Goal: Task Accomplishment & Management: Manage account settings

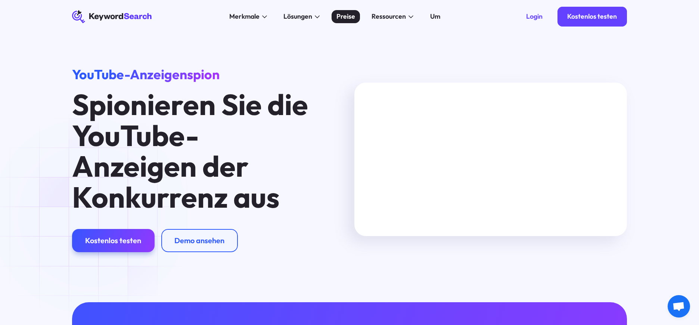
click at [351, 16] on font "Preise" at bounding box center [346, 16] width 19 height 9
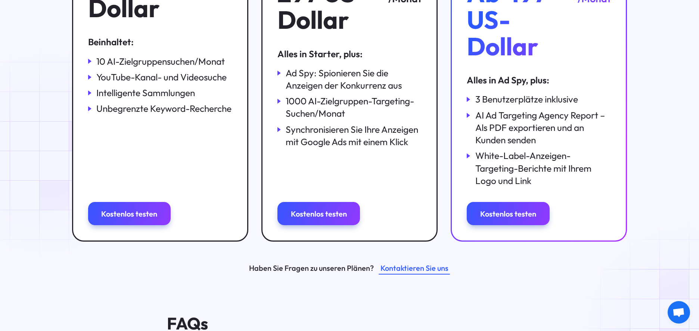
scroll to position [299, 0]
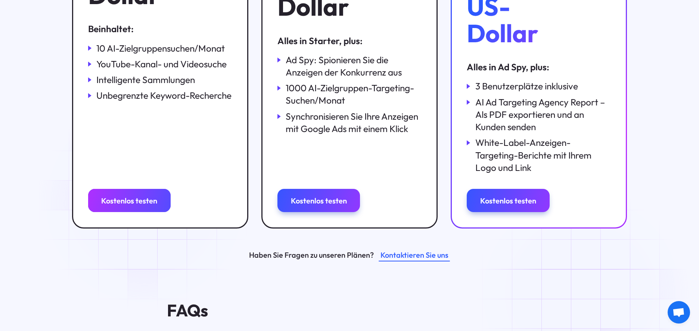
click at [146, 204] on font "Kostenlos testen" at bounding box center [129, 200] width 56 height 9
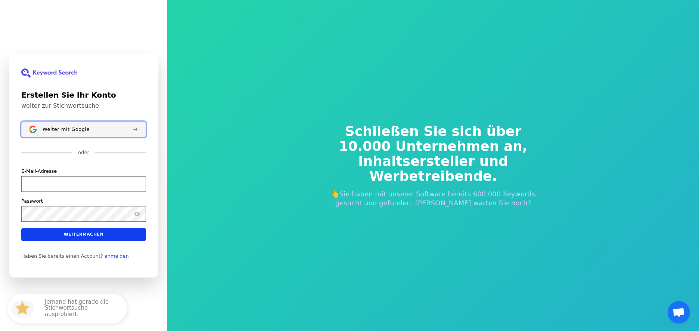
click at [90, 130] on div "Weiter mit Google" at bounding box center [85, 129] width 84 height 6
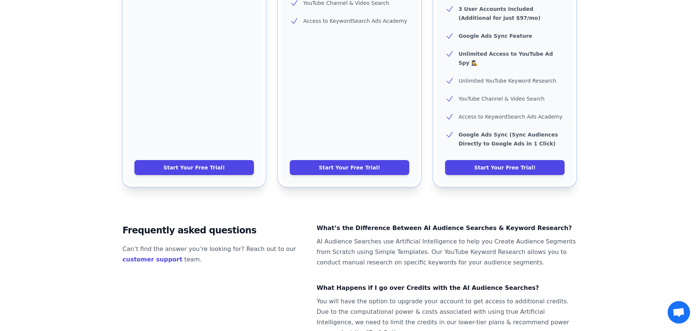
scroll to position [374, 0]
click at [250, 160] on link "Start Your Free Trial!" at bounding box center [194, 167] width 120 height 15
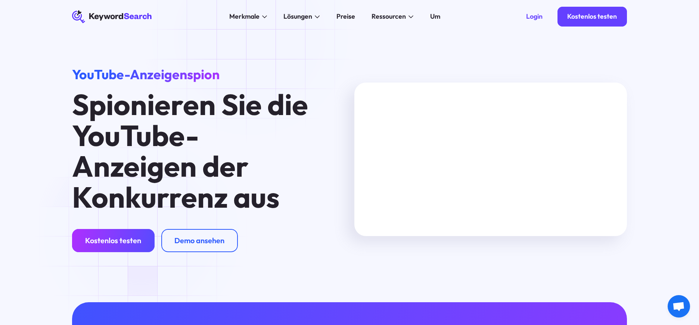
click at [143, 239] on link "Kostenlos testen" at bounding box center [113, 240] width 83 height 23
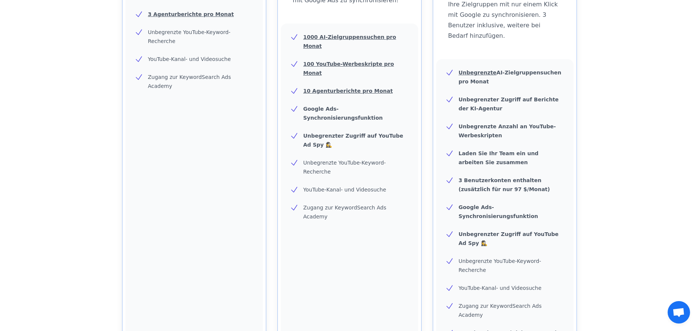
scroll to position [336, 0]
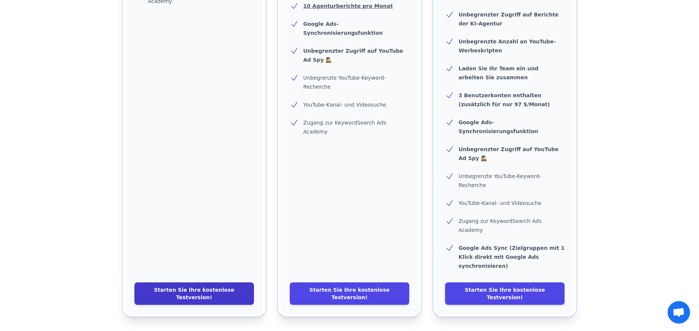
click at [212, 287] on font "Starten Sie Ihre kostenlose Testversion!" at bounding box center [194, 293] width 80 height 13
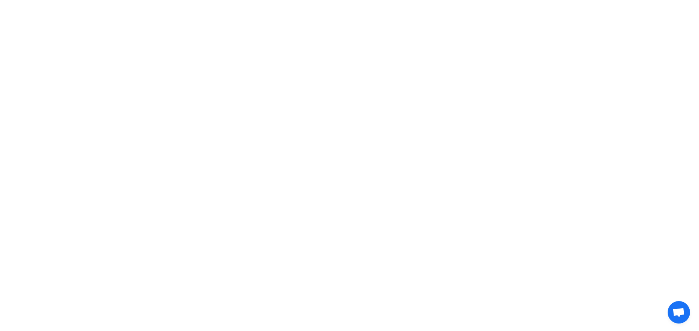
scroll to position [0, 0]
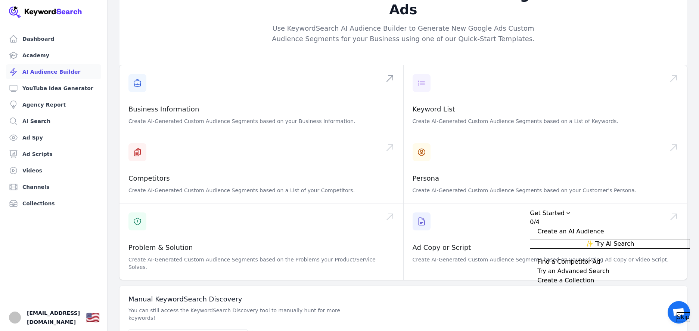
scroll to position [33, 0]
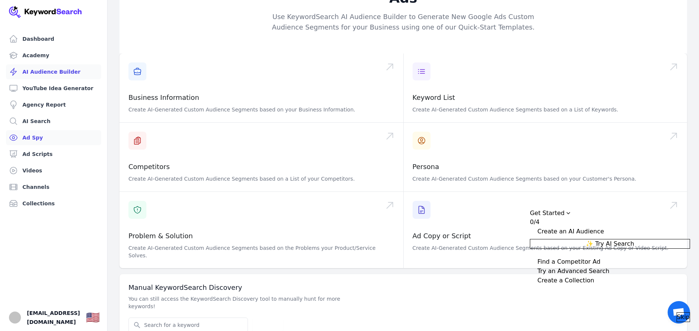
click at [37, 137] on link "Ad Spy" at bounding box center [53, 137] width 95 height 15
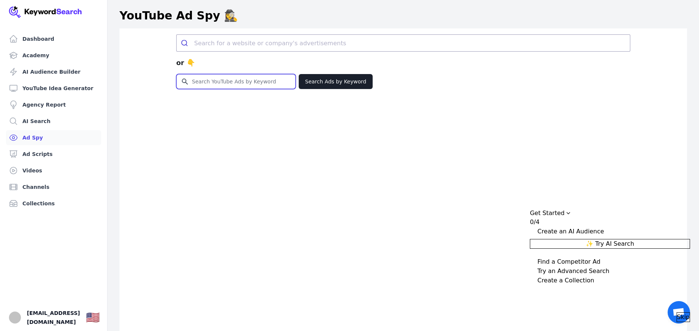
click at [202, 83] on input "Search for YouTube Keywords" at bounding box center [236, 81] width 119 height 14
type input "umzugsfirma"
click at [325, 83] on button "Search Ads by Keyword" at bounding box center [336, 81] width 74 height 15
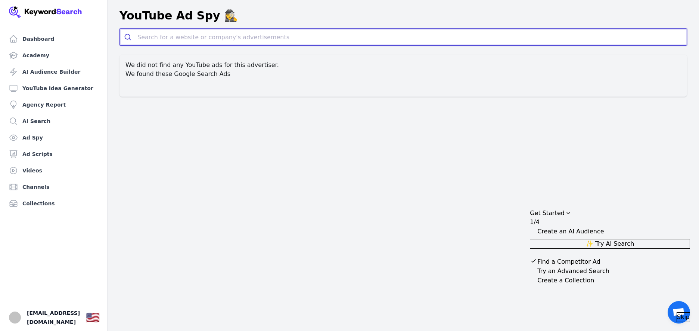
click at [157, 39] on input "search" at bounding box center [412, 37] width 550 height 16
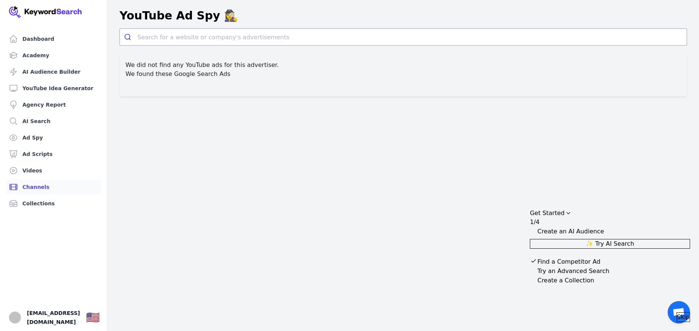
click at [39, 185] on link "Channels" at bounding box center [53, 186] width 95 height 15
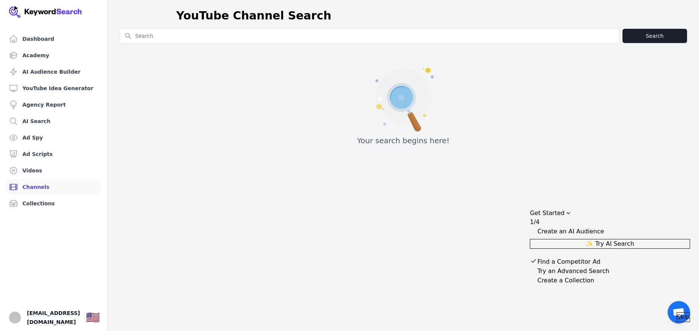
click at [678, 312] on span "Skip" at bounding box center [683, 316] width 13 height 9
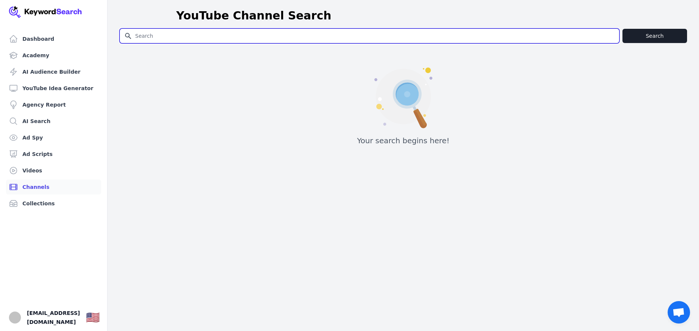
click at [154, 35] on input "Search for YouTube Keywords" at bounding box center [369, 36] width 499 height 14
type input "umzugsfirma"
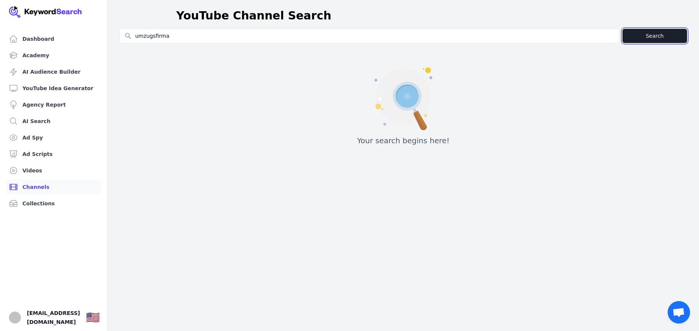
click at [653, 36] on button "Search" at bounding box center [655, 36] width 65 height 14
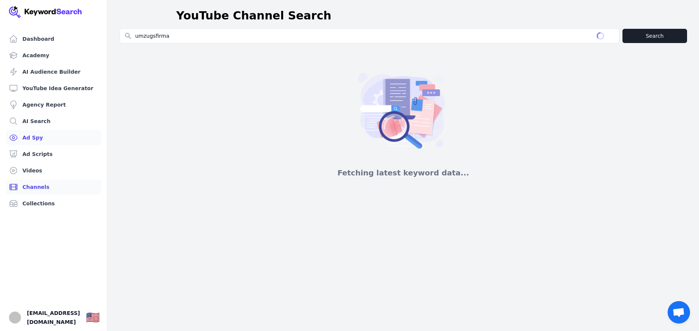
click at [36, 142] on link "Ad Spy" at bounding box center [53, 137] width 95 height 15
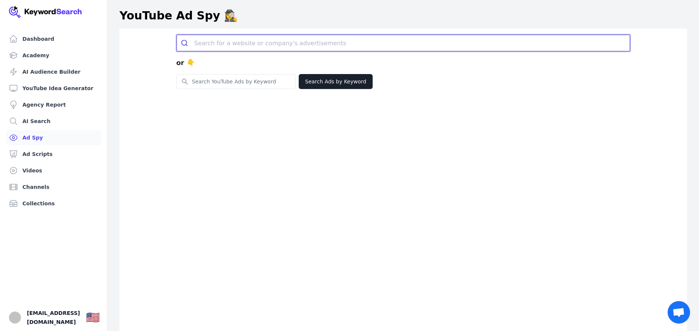
drag, startPoint x: 242, startPoint y: 45, endPoint x: 294, endPoint y: 3, distance: 66.5
click at [243, 44] on input "search" at bounding box center [412, 43] width 436 height 16
click at [239, 42] on input "search" at bounding box center [412, 43] width 436 height 16
paste input "[URL][DOMAIN_NAME]"
type input "[URL][DOMAIN_NAME]"
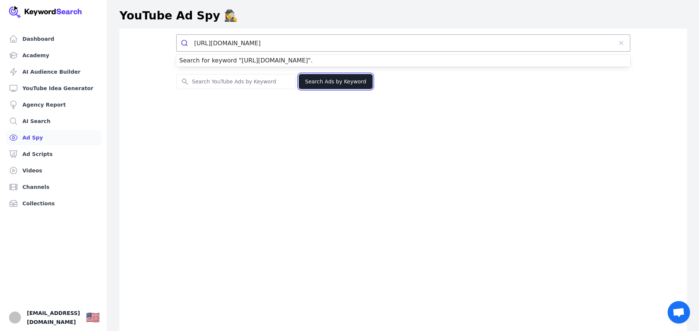
click at [322, 83] on button "Search Ads by Keyword" at bounding box center [336, 81] width 74 height 15
click at [315, 80] on button "Search Ads by Keyword" at bounding box center [336, 81] width 74 height 15
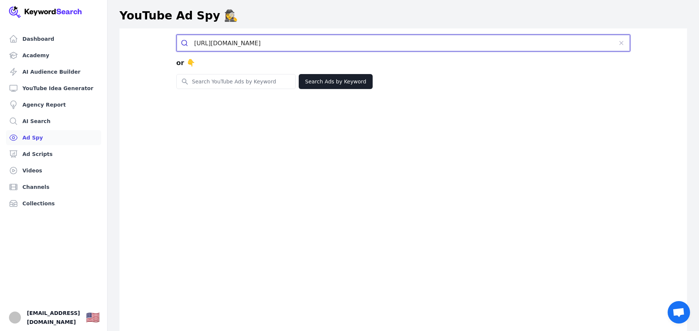
click at [315, 42] on input "[URL][DOMAIN_NAME]" at bounding box center [403, 43] width 419 height 16
click at [177, 35] on button "submit" at bounding box center [186, 43] width 18 height 16
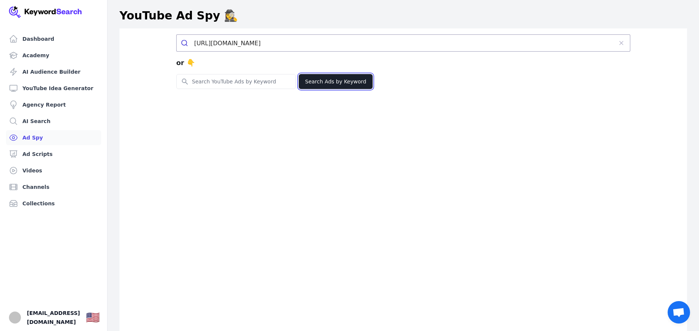
click at [321, 81] on button "Search Ads by Keyword" at bounding box center [336, 81] width 74 height 15
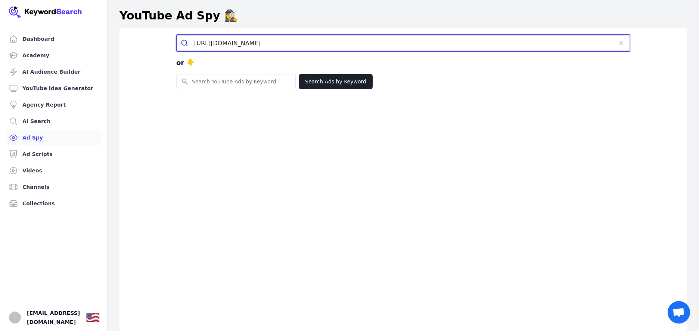
click at [185, 41] on icon "submit" at bounding box center [184, 42] width 7 height 7
click at [184, 41] on icon "submit" at bounding box center [184, 42] width 7 height 7
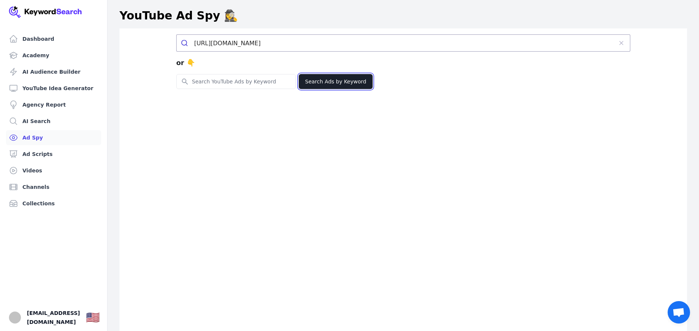
click at [315, 84] on button "Search Ads by Keyword" at bounding box center [336, 81] width 74 height 15
click at [240, 84] on input "Search for YouTube Keywords" at bounding box center [236, 81] width 119 height 14
type input "umzug"
click at [325, 84] on button "Search Ads by Keyword" at bounding box center [336, 81] width 74 height 15
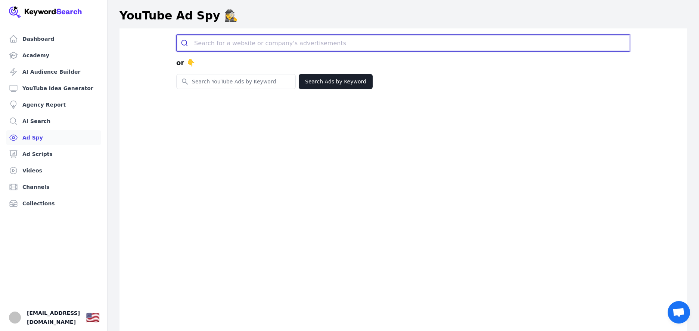
click at [220, 44] on input "search" at bounding box center [412, 43] width 436 height 16
paste input "https://professionellereinigung.ch/"
type input "https://professionellereinigung.ch/"
click at [177, 35] on button "submit" at bounding box center [186, 43] width 18 height 16
drag, startPoint x: 320, startPoint y: 40, endPoint x: 144, endPoint y: 39, distance: 176.0
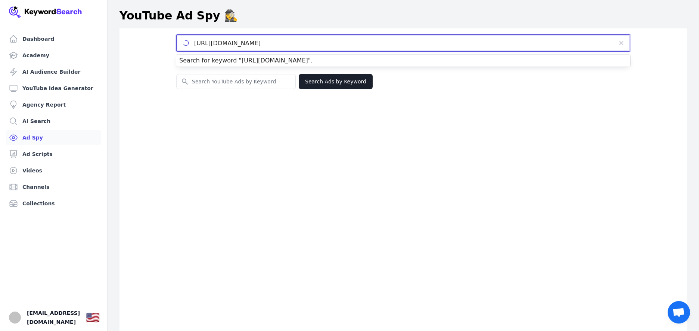
click at [144, 39] on div "https://professionellereinigung.ch/ or 👇 Search for YouTube Keywords Search Ads…" at bounding box center [404, 193] width 568 height 331
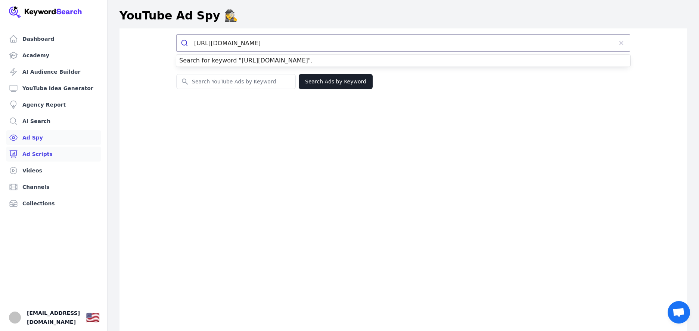
click at [44, 155] on link "Ad Scripts" at bounding box center [53, 153] width 95 height 15
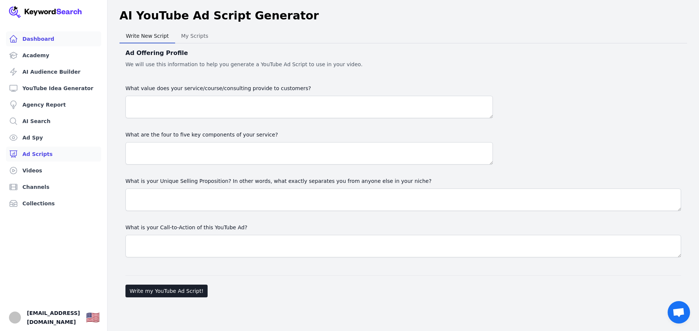
click at [47, 40] on link "Dashboard" at bounding box center [53, 38] width 95 height 15
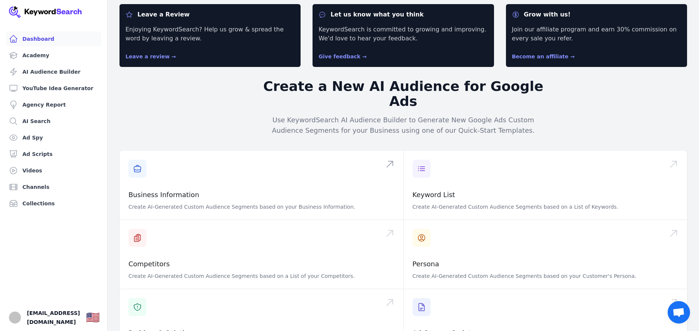
scroll to position [37, 0]
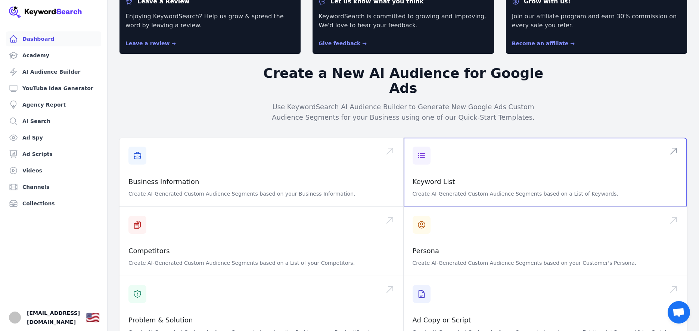
click at [426, 141] on span at bounding box center [546, 171] width 284 height 69
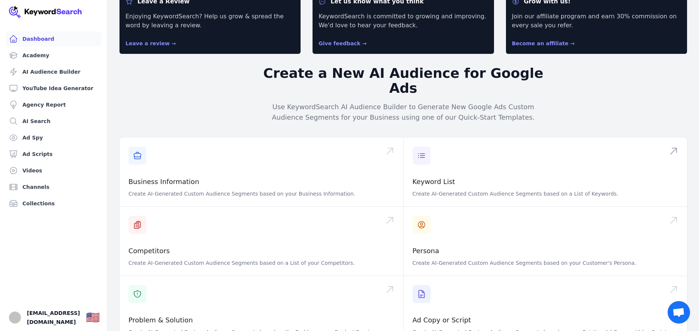
type textarea "wie kann ich kündoi"
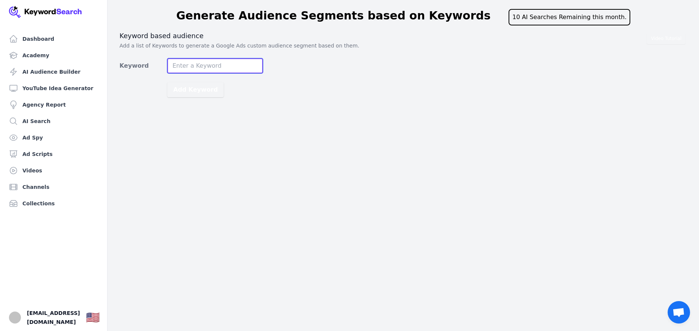
click at [199, 69] on input "Keyword" at bounding box center [215, 65] width 96 height 15
type input "umzugsfirma"
click at [167, 82] on button "Add Keyword" at bounding box center [195, 89] width 56 height 15
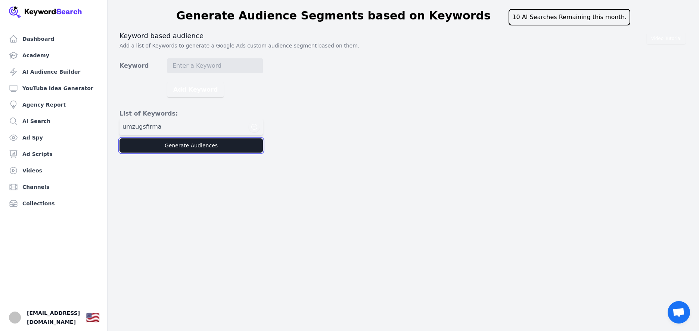
click at [188, 145] on button "Generate Audiences" at bounding box center [191, 145] width 143 height 14
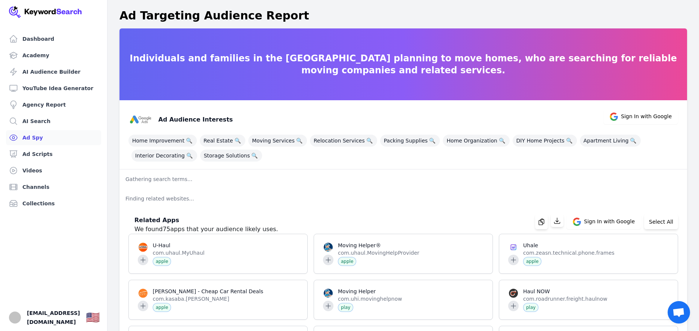
click at [45, 136] on link "Ad Spy" at bounding box center [53, 137] width 95 height 15
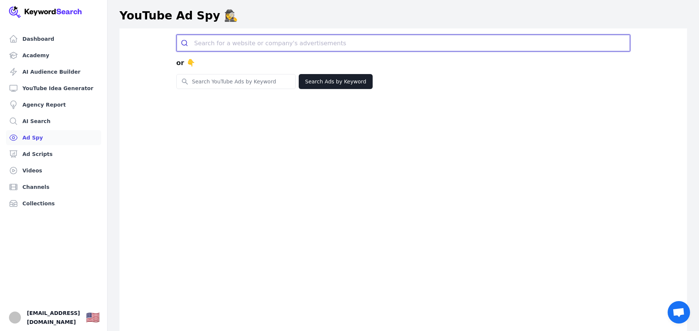
click at [236, 43] on input "search" at bounding box center [412, 43] width 436 height 16
type input "www.top-offertten.ch"
click at [177, 35] on button "submit" at bounding box center [186, 43] width 18 height 16
drag, startPoint x: 259, startPoint y: 44, endPoint x: 173, endPoint y: 41, distance: 86.0
click at [153, 43] on div "www.top-offertten.ch or 👇 Search for YouTube Keywords Search Ads by Keyword" at bounding box center [404, 193] width 568 height 331
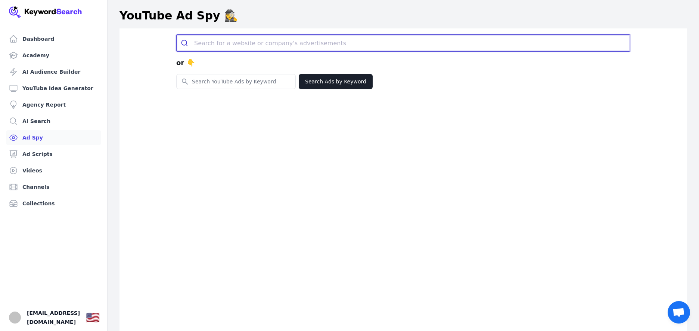
paste input "https://umzug-offerten.c"
type input "https://umzug-offerten.c"
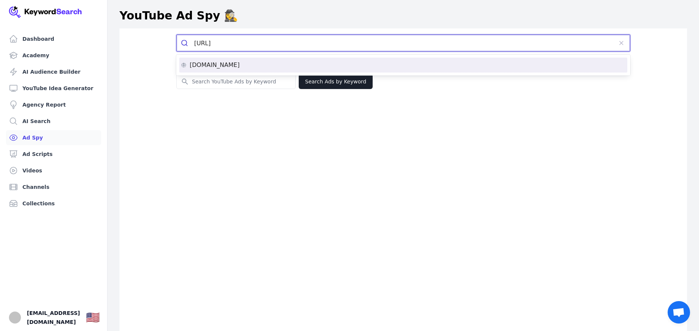
click at [254, 64] on div "umzug-offerten.ch" at bounding box center [403, 65] width 445 height 6
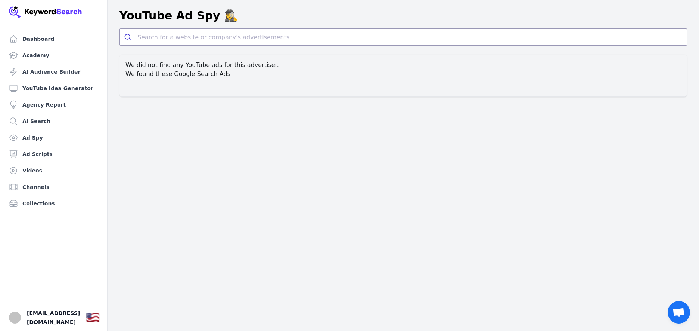
click at [678, 315] on span "Chat öffnen" at bounding box center [679, 312] width 12 height 10
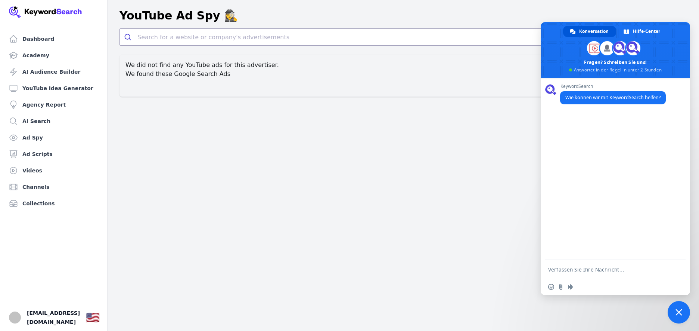
click at [487, 21] on div "YouTube Ad Spy 🕵️‍♀️" at bounding box center [404, 15] width 568 height 13
click at [43, 58] on link "Academy" at bounding box center [53, 55] width 95 height 15
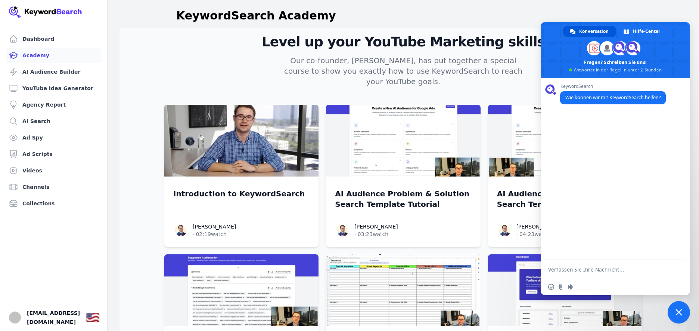
click at [664, 6] on header "KeywordSearch Academy" at bounding box center [404, 15] width 592 height 25
click at [678, 312] on span "Chat schließen" at bounding box center [679, 312] width 7 height 7
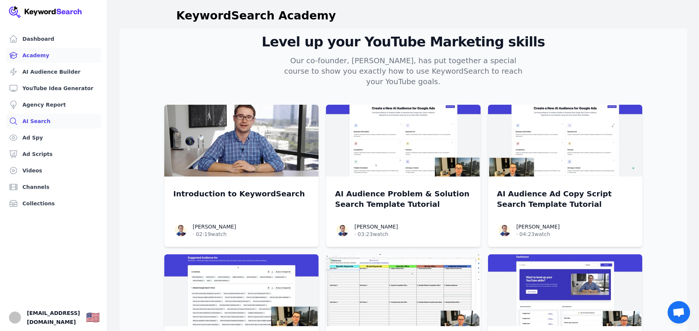
click at [46, 123] on link "AI Search" at bounding box center [53, 121] width 95 height 15
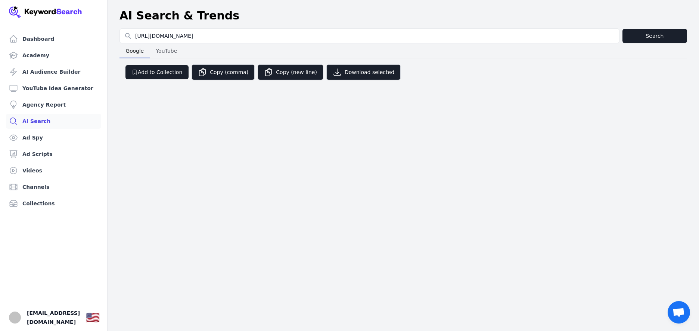
type input "https://umzug-offerten.ch"
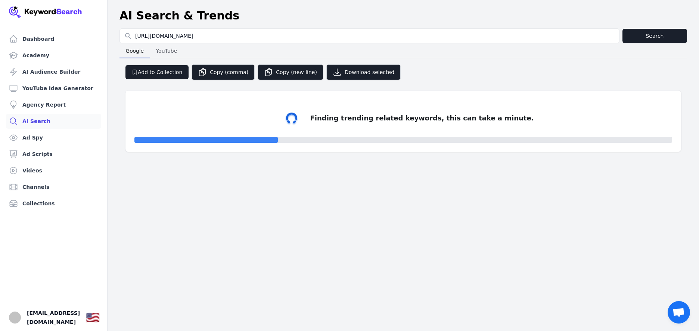
select select "50"
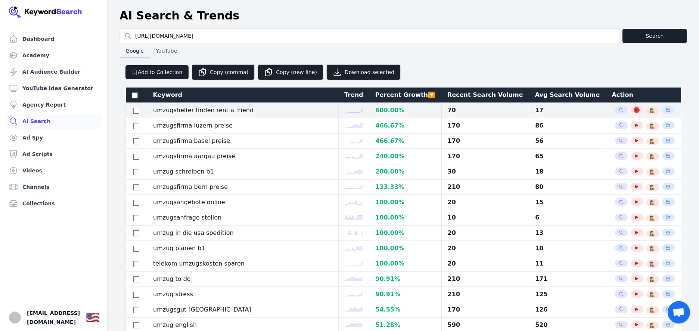
click at [635, 109] on icon "button" at bounding box center [637, 110] width 4 height 4
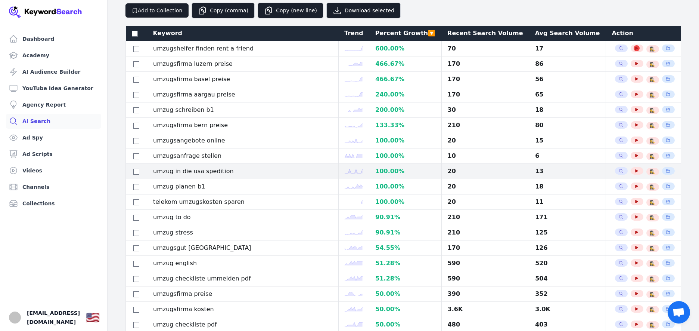
scroll to position [75, 0]
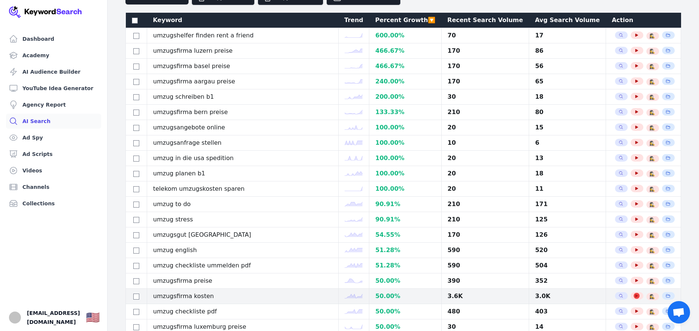
click at [635, 296] on icon "button" at bounding box center [637, 295] width 4 height 4
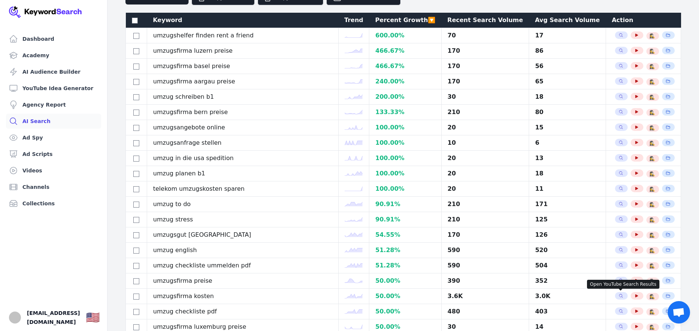
click at [375, 21] on div "Percent Growth 🔽" at bounding box center [405, 20] width 60 height 9
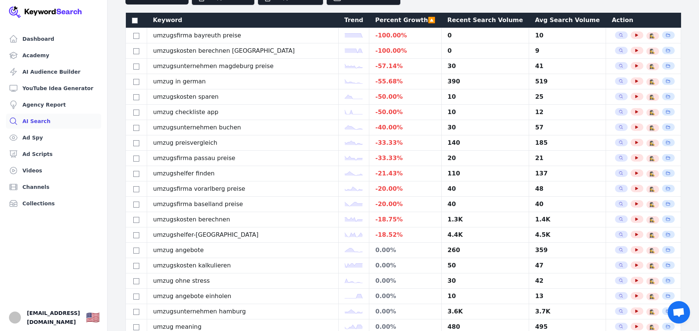
click at [375, 20] on div "Percent Growth 🔼" at bounding box center [405, 20] width 60 height 9
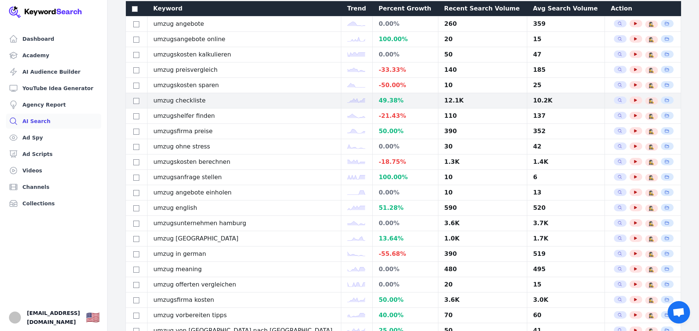
scroll to position [0, 0]
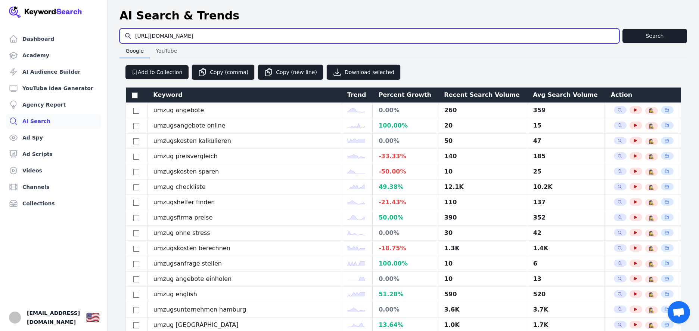
drag, startPoint x: 202, startPoint y: 37, endPoint x: 106, endPoint y: 29, distance: 96.7
paste input "professionellereinigung.ch/"
type input "https://professionellereinigung.ch/"
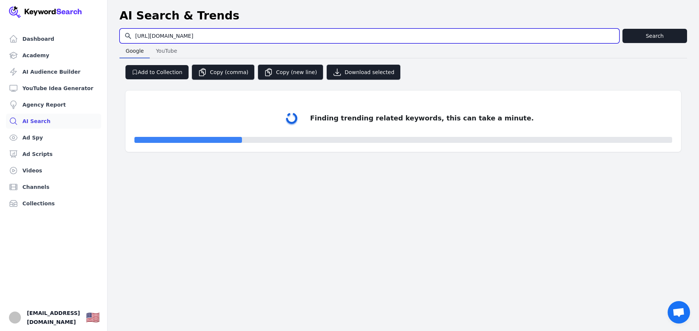
select select "50"
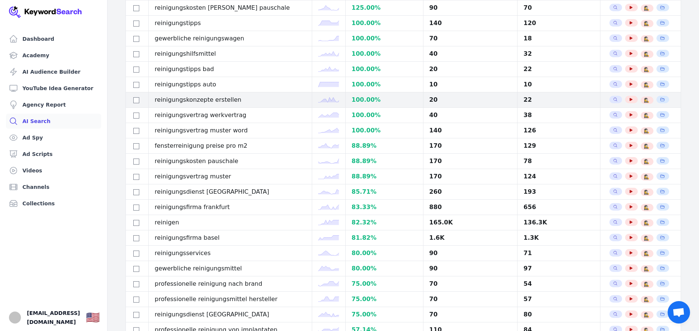
scroll to position [195, 0]
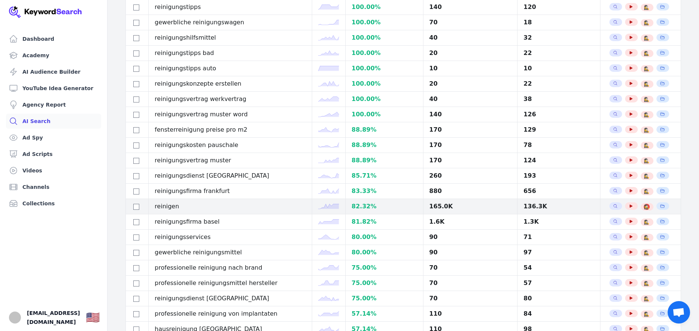
click at [644, 207] on span "🕵️‍♀️" at bounding box center [647, 207] width 6 height 6
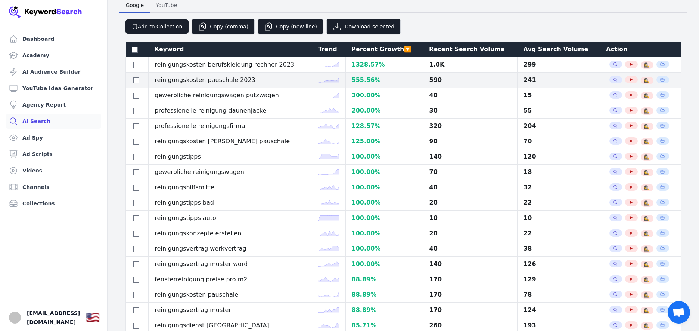
scroll to position [8, 0]
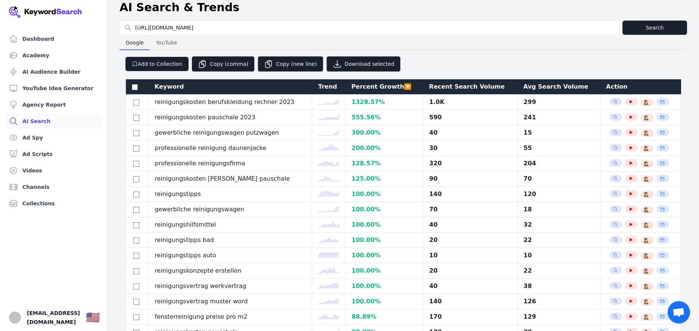
click at [158, 43] on span "YouTube" at bounding box center [166, 42] width 27 height 10
select select "50"
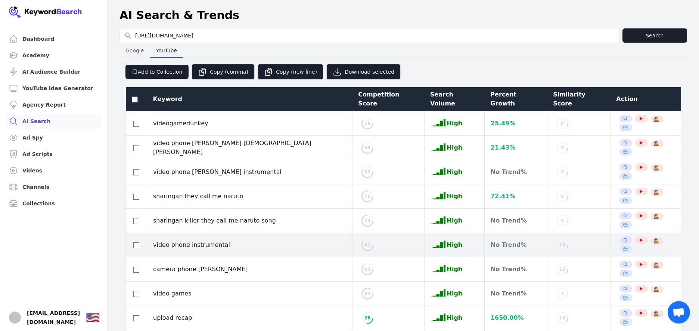
scroll to position [0, 0]
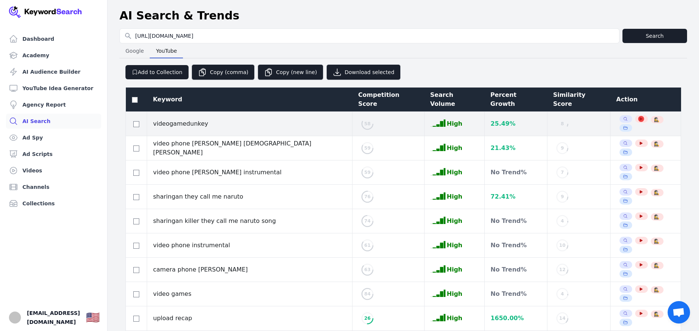
click at [639, 117] on icon "button" at bounding box center [641, 119] width 4 height 4
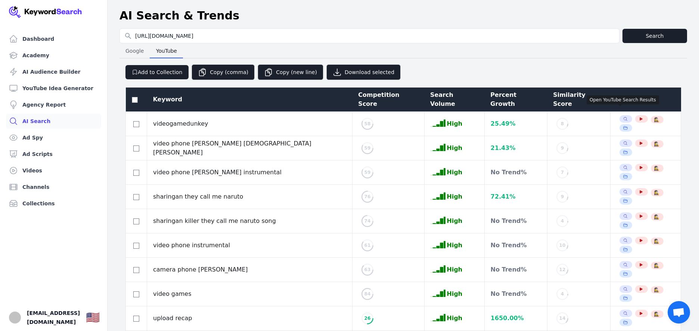
click at [140, 51] on span "Google" at bounding box center [135, 51] width 24 height 10
select select "50"
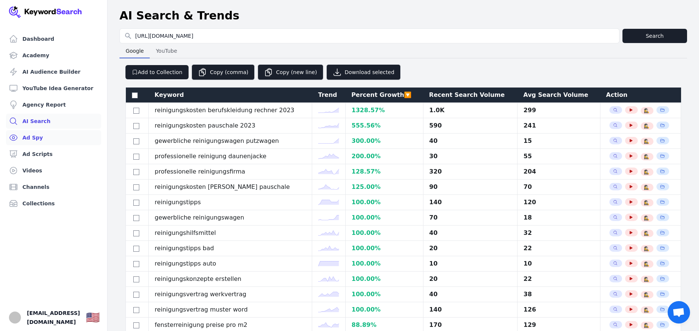
click at [27, 136] on link "Ad Spy" at bounding box center [53, 137] width 95 height 15
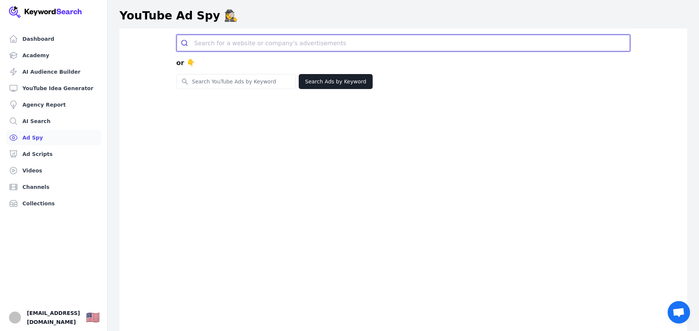
click at [221, 43] on input "search" at bounding box center [412, 43] width 436 height 16
paste input "https://professionellereinigung.ch/"
click at [263, 59] on link "Search for keyword " https://professionellereinigung.ch/ "." at bounding box center [245, 60] width 133 height 7
type input "https://professionellereinigung.ch/"
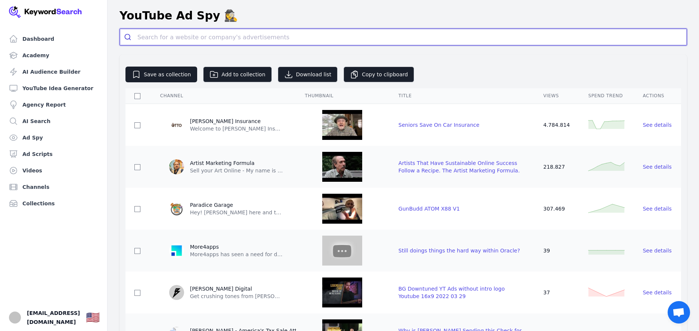
click at [176, 31] on input "search" at bounding box center [412, 37] width 550 height 16
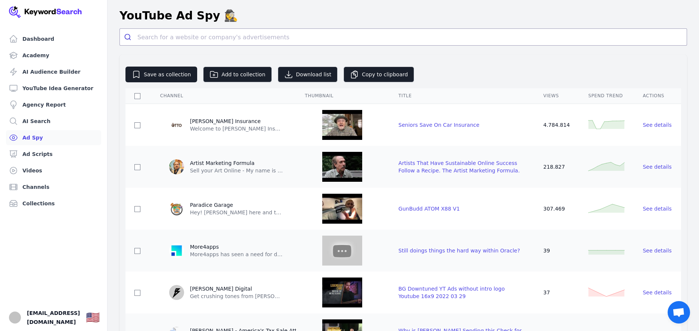
click at [52, 134] on link "Ad Spy" at bounding box center [53, 137] width 95 height 15
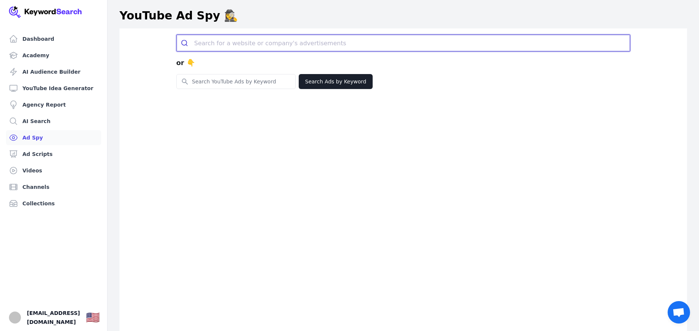
click at [221, 46] on input "search" at bounding box center [412, 43] width 436 height 16
paste input "[URL][DOMAIN_NAME]"
type input "[URL][DOMAIN_NAME]"
click at [177, 35] on button "submit" at bounding box center [186, 43] width 18 height 16
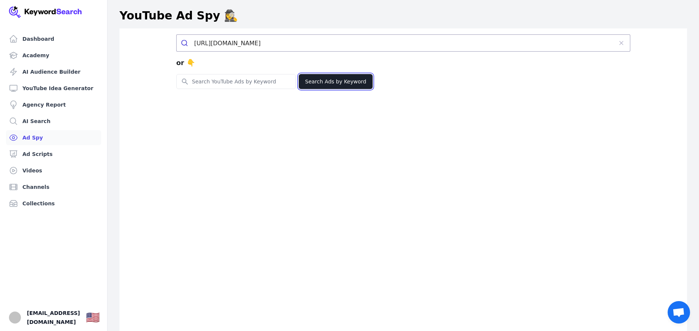
click at [358, 83] on button "Search Ads by Keyword" at bounding box center [336, 81] width 74 height 15
click at [240, 79] on input "Search for YouTube Keywords" at bounding box center [236, 81] width 119 height 14
type input "umzug"
click at [322, 82] on button "Search Ads by Keyword" at bounding box center [336, 81] width 74 height 15
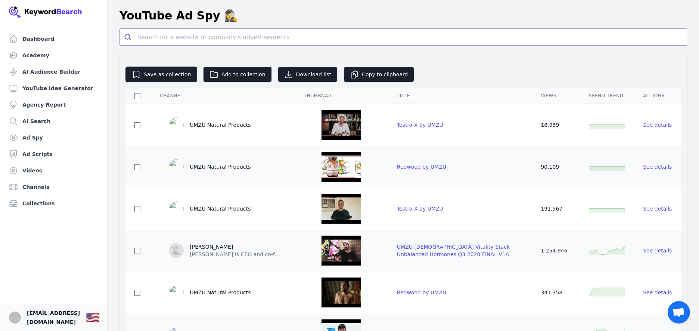
click at [41, 313] on span "[EMAIL_ADDRESS][DOMAIN_NAME]" at bounding box center [53, 317] width 53 height 18
click at [13, 315] on img "Open user button" at bounding box center [15, 317] width 12 height 12
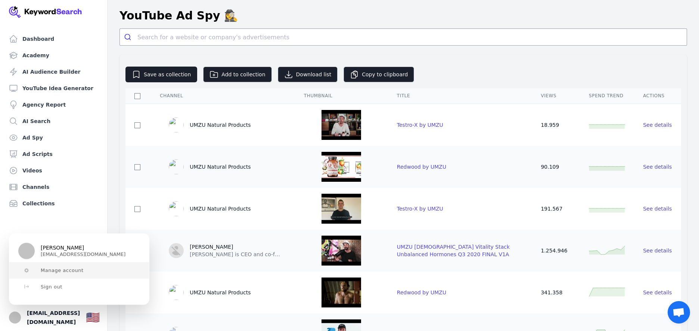
click at [81, 272] on button "Manage account" at bounding box center [79, 270] width 140 height 16
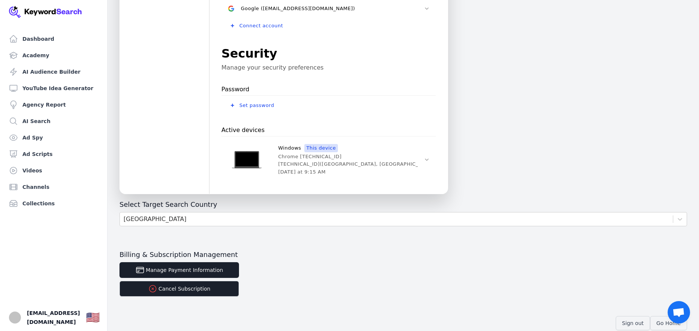
scroll to position [220, 0]
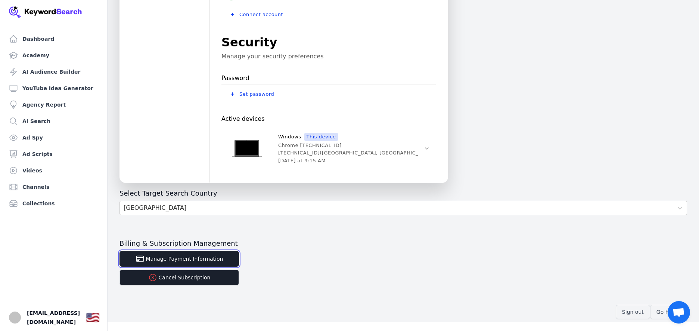
click at [213, 258] on button "Manage Payment Information" at bounding box center [180, 259] width 120 height 16
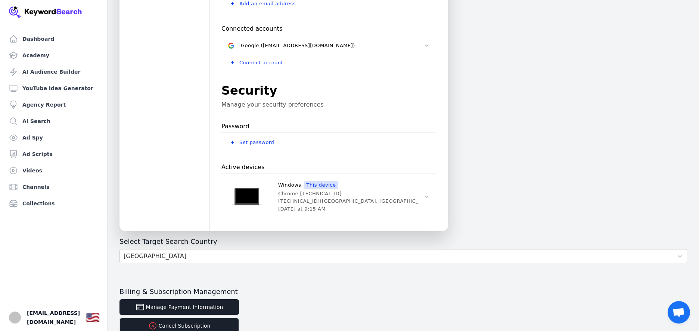
scroll to position [187, 0]
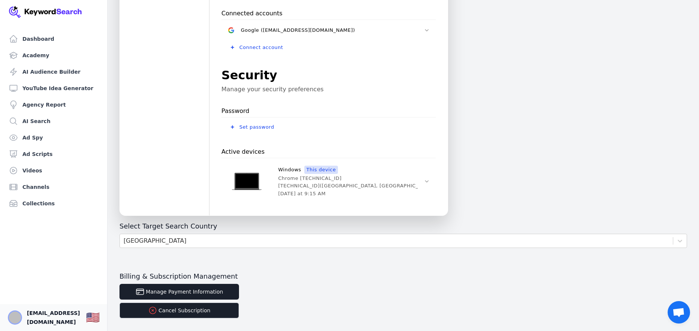
click at [13, 312] on img "Open user button" at bounding box center [15, 317] width 12 height 12
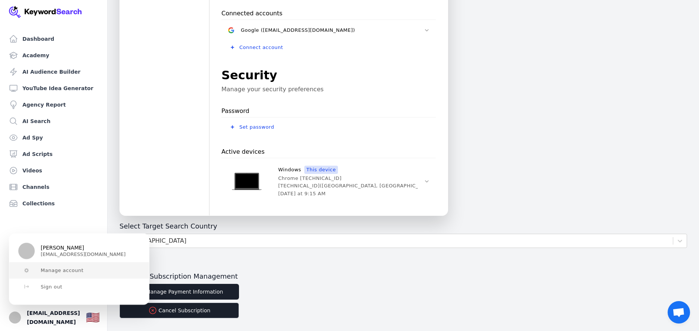
click at [72, 272] on span "Manage account" at bounding box center [62, 270] width 43 height 6
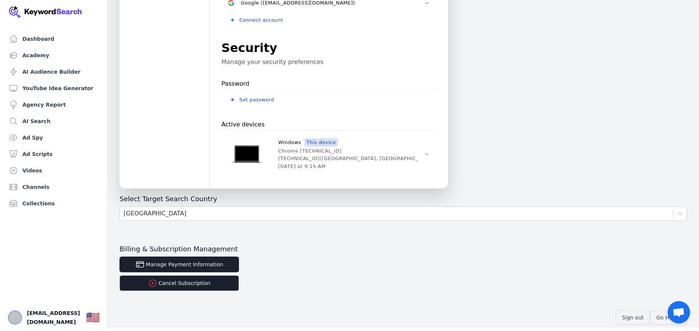
scroll to position [220, 0]
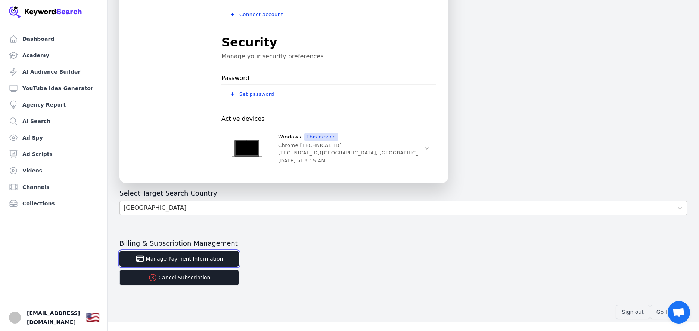
click at [204, 257] on button "Manage Payment Information" at bounding box center [180, 259] width 120 height 16
click at [201, 206] on div "[GEOGRAPHIC_DATA]" at bounding box center [396, 207] width 553 height 13
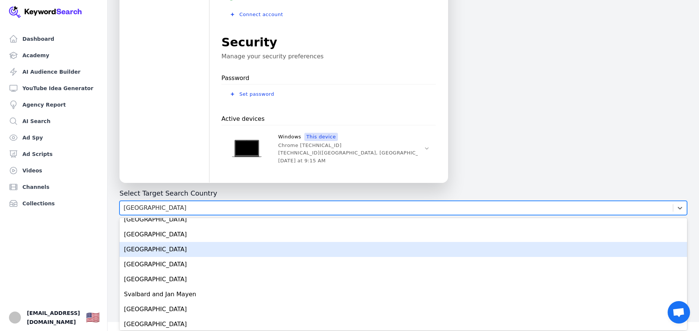
scroll to position [3138, 0]
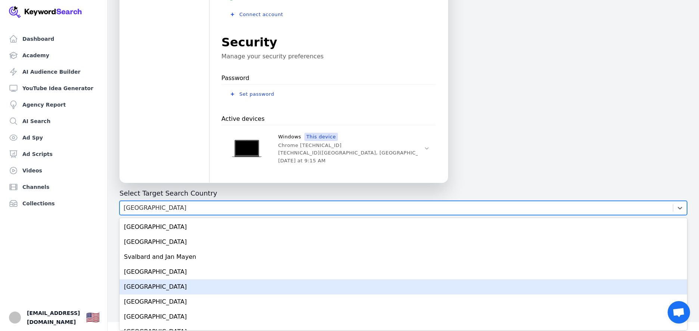
click at [162, 287] on div "Switzerland" at bounding box center [404, 286] width 568 height 15
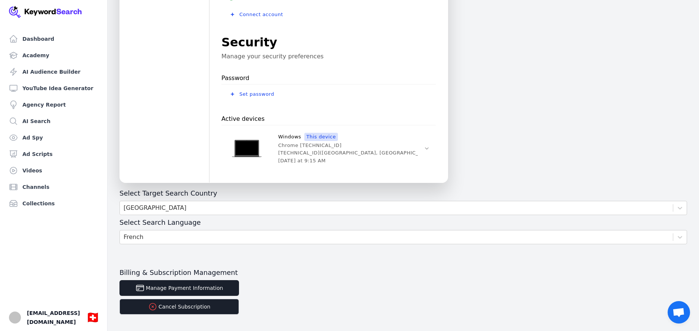
scroll to position [249, 0]
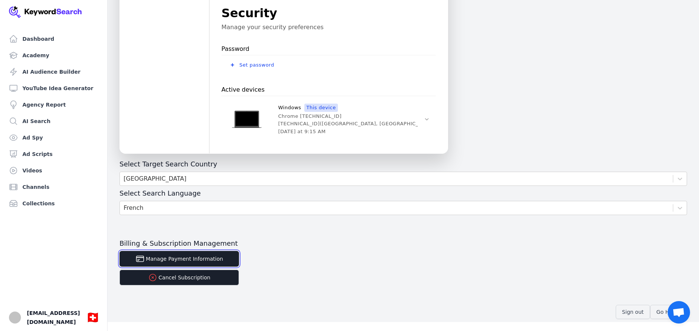
click at [189, 257] on button "Manage Payment Information" at bounding box center [180, 259] width 120 height 16
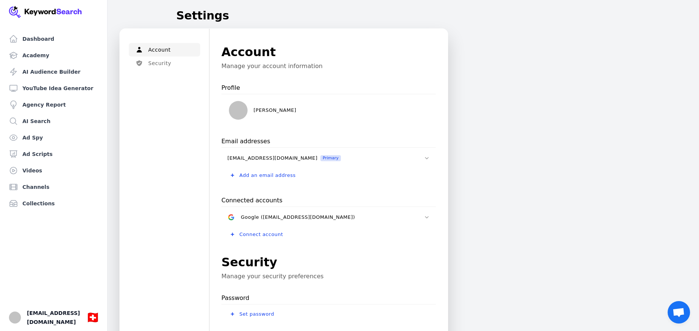
click at [681, 311] on span "Chat öffnen" at bounding box center [679, 312] width 12 height 10
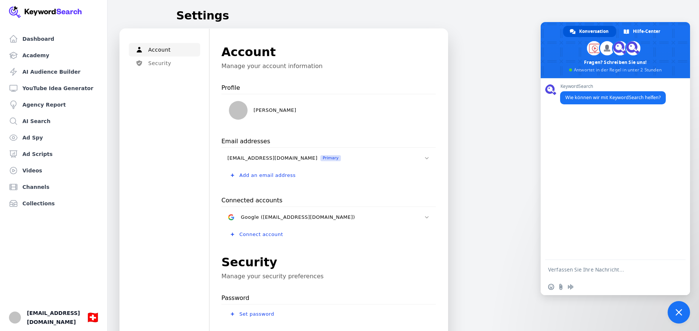
click at [606, 265] on textarea "Verfassen Sie Ihre Nachricht…" at bounding box center [608, 269] width 120 height 19
type textarea "wie kann ich kündoigen?"
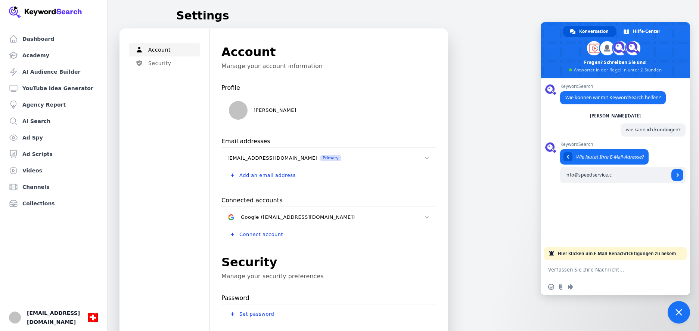
type input "[EMAIL_ADDRESS][DOMAIN_NAME]"
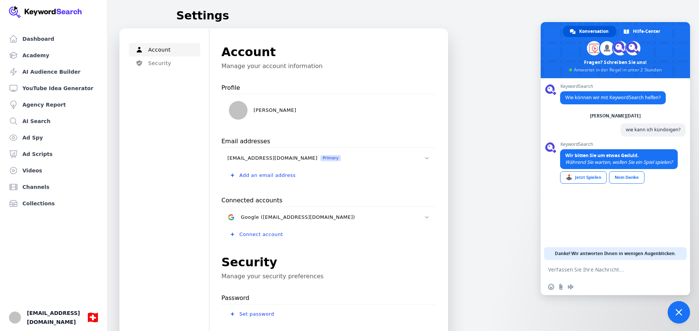
click at [617, 268] on textarea "Verfassen Sie Ihre Nachricht…" at bounding box center [608, 269] width 120 height 19
type textarea "wie kann ich kündigen"
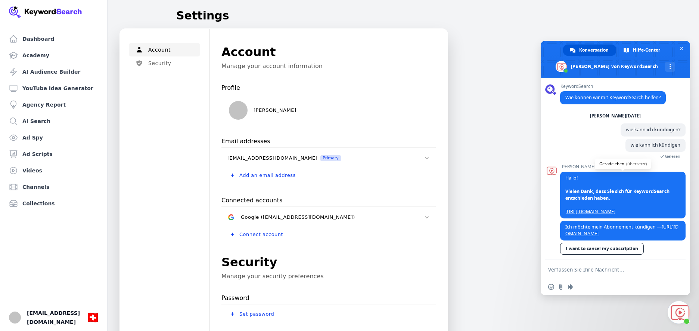
scroll to position [11, 0]
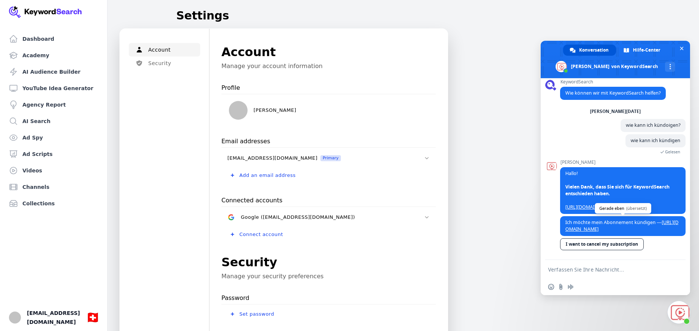
click at [637, 222] on link "[URL][DOMAIN_NAME]" at bounding box center [622, 225] width 113 height 13
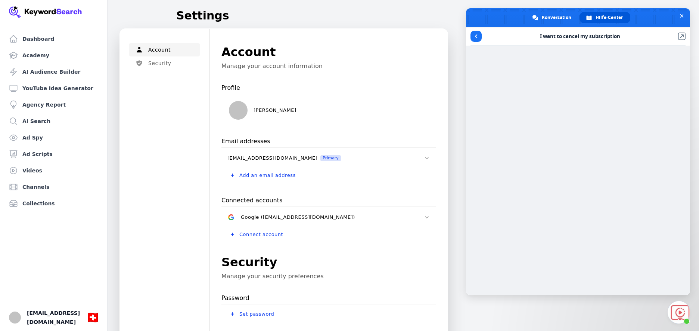
scroll to position [75, 0]
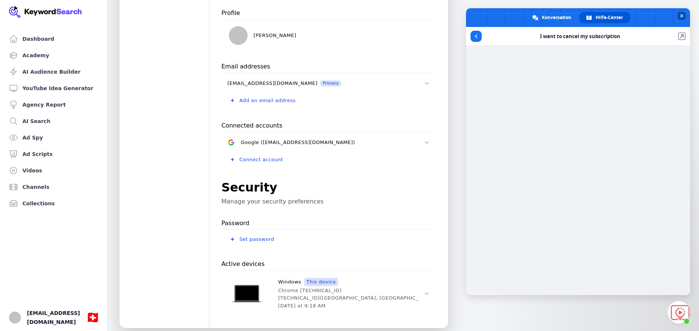
click at [683, 15] on span "Chat schließen" at bounding box center [682, 15] width 4 height 5
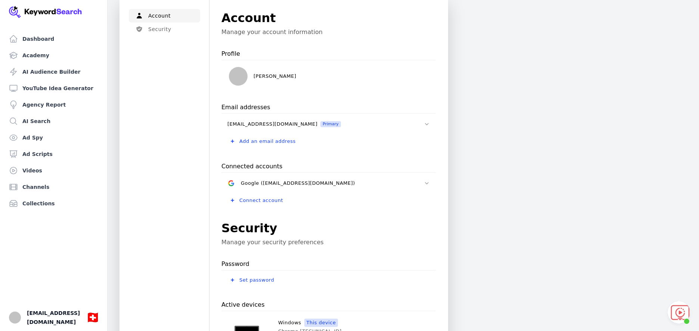
scroll to position [0, 0]
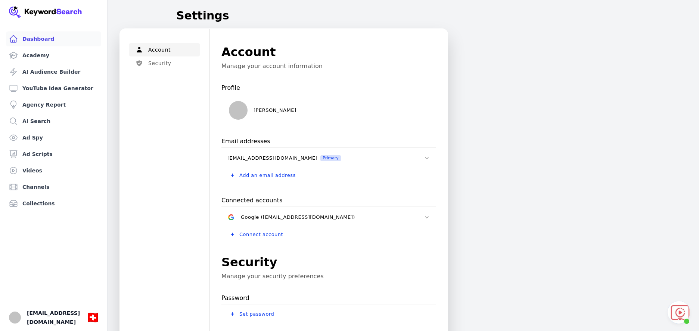
click at [52, 37] on link "Dashboard" at bounding box center [53, 38] width 95 height 15
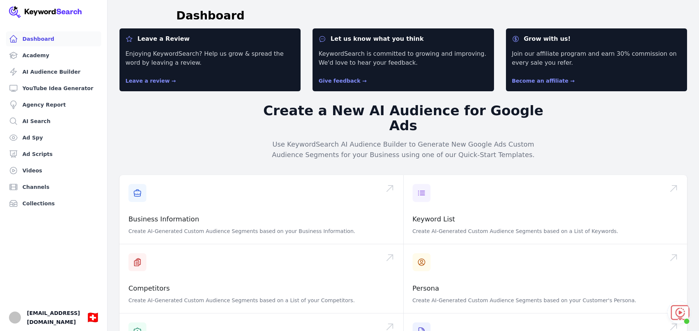
click at [683, 319] on span "Chat öffnen" at bounding box center [679, 312] width 22 height 22
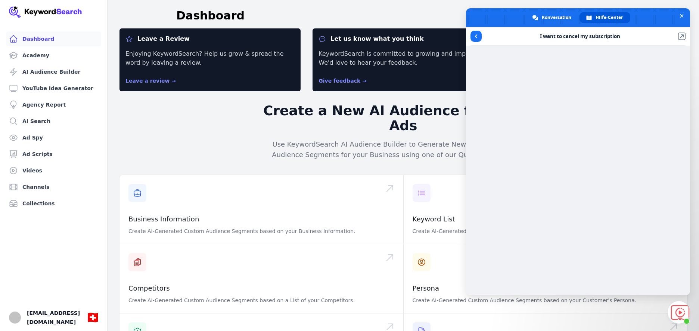
scroll to position [37, 0]
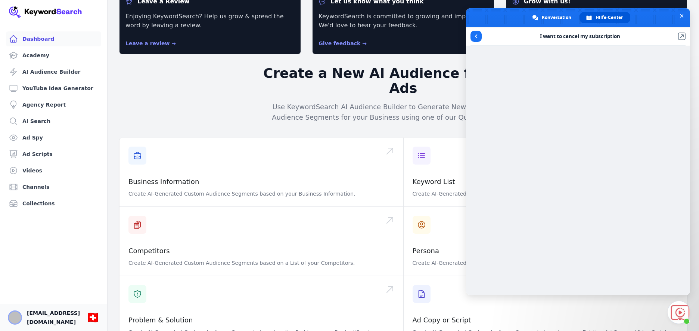
click at [18, 311] on img "Open user button" at bounding box center [15, 317] width 12 height 12
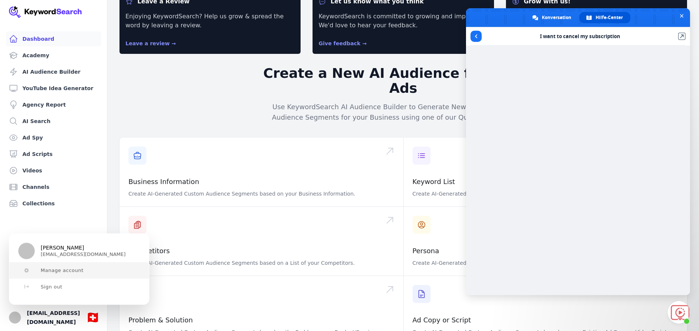
click at [77, 271] on span "Manage account" at bounding box center [62, 270] width 43 height 6
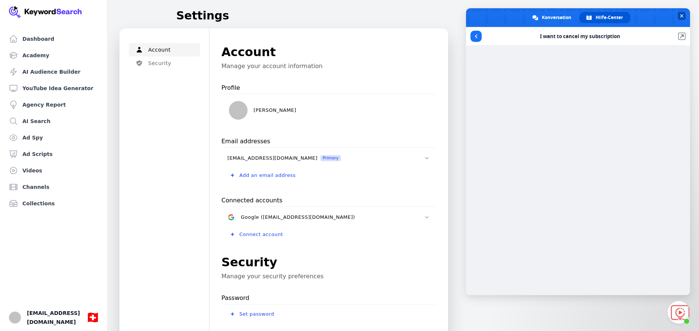
click at [683, 12] on span "Chat schließen" at bounding box center [682, 16] width 8 height 8
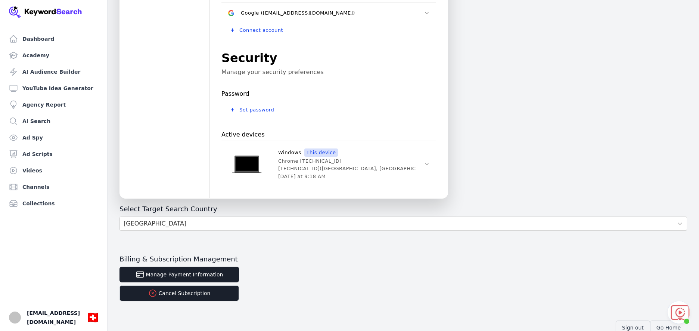
scroll to position [220, 0]
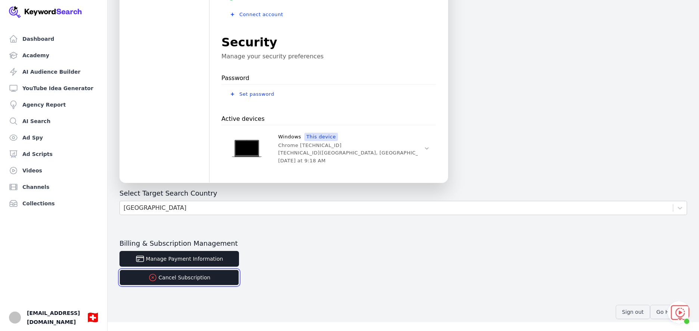
click at [188, 278] on button "Cancel Subscription" at bounding box center [180, 277] width 120 height 16
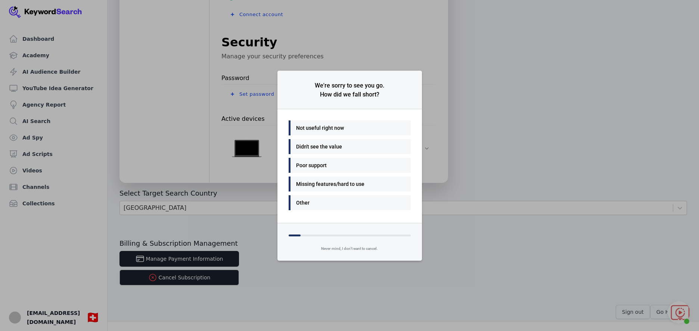
click at [355, 127] on div "Not useful right now" at bounding box center [347, 127] width 103 height 9
click at [360, 128] on div "Many things - I'll be back" at bounding box center [347, 127] width 103 height 9
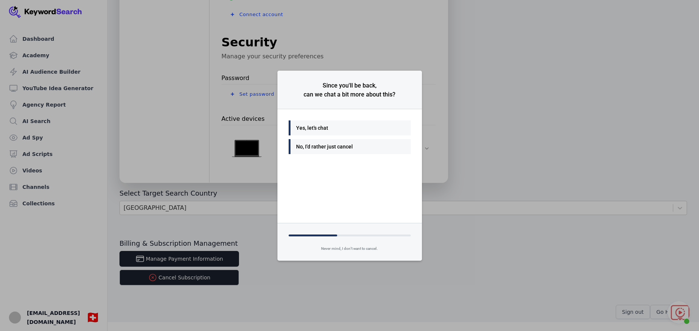
click at [371, 145] on div "No, I'd rather just cancel" at bounding box center [347, 146] width 103 height 9
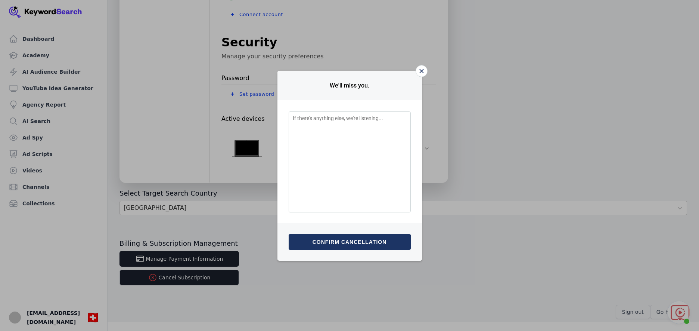
click at [385, 240] on button "Confirm cancellation" at bounding box center [350, 242] width 122 height 16
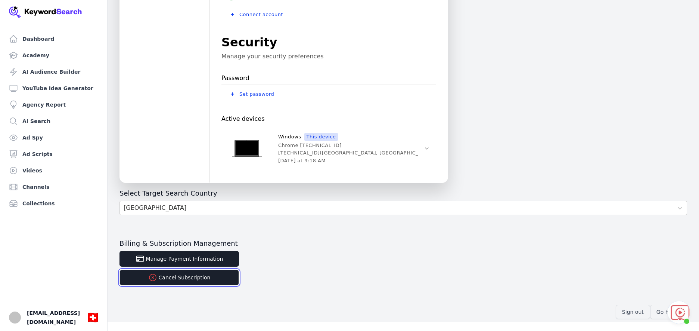
drag, startPoint x: 214, startPoint y: 279, endPoint x: 163, endPoint y: 284, distance: 51.4
click at [157, 282] on button "Cancel Subscription" at bounding box center [180, 277] width 120 height 16
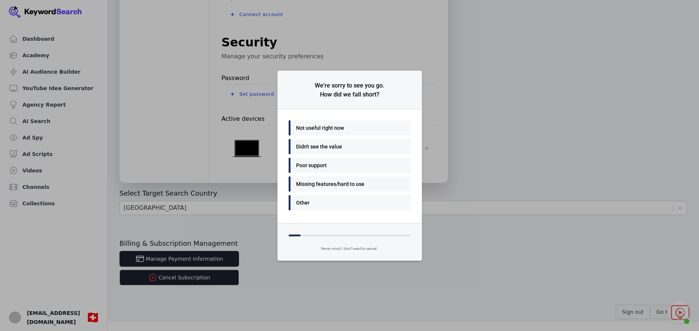
drag, startPoint x: 425, startPoint y: 292, endPoint x: 426, endPoint y: 284, distance: 8.3
click at [426, 289] on div "We're sorry to see you go. How did we fall short? Not useful right now Didn't s…" at bounding box center [349, 165] width 699 height 331
drag, startPoint x: 239, startPoint y: 298, endPoint x: 241, endPoint y: 289, distance: 9.2
click at [240, 297] on div "We're sorry to see you go. How did we fall short? Not useful right now Didn't s…" at bounding box center [349, 165] width 699 height 331
drag, startPoint x: 369, startPoint y: 49, endPoint x: 413, endPoint y: 32, distance: 47.2
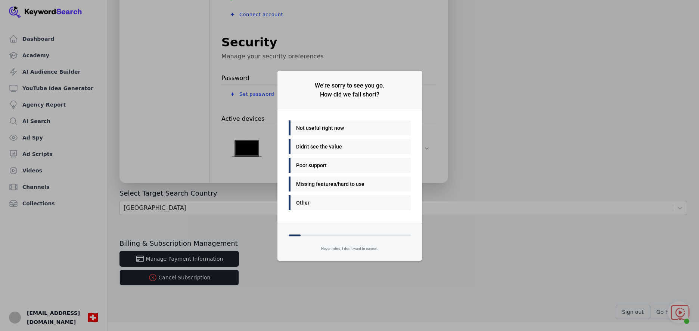
click at [369, 49] on div "We're sorry to see you go. How did we fall short? Not useful right now Didn't s…" at bounding box center [349, 165] width 699 height 331
